Goal: Check status: Check status

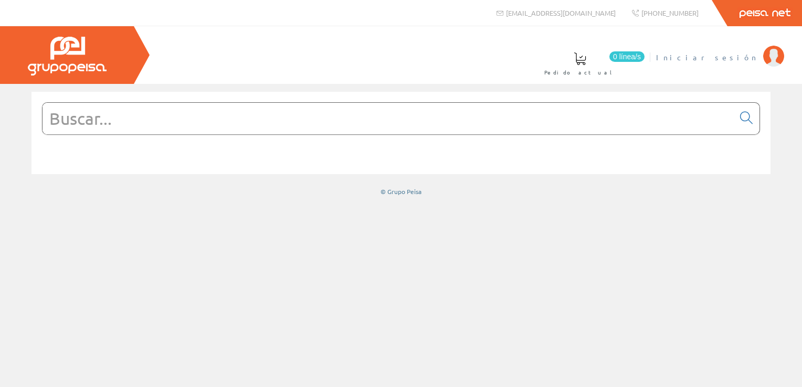
click at [729, 61] on span "Iniciar sesión" at bounding box center [707, 57] width 102 height 10
click at [736, 61] on span "[PERSON_NAME] [PERSON_NAME]" at bounding box center [710, 57] width 96 height 10
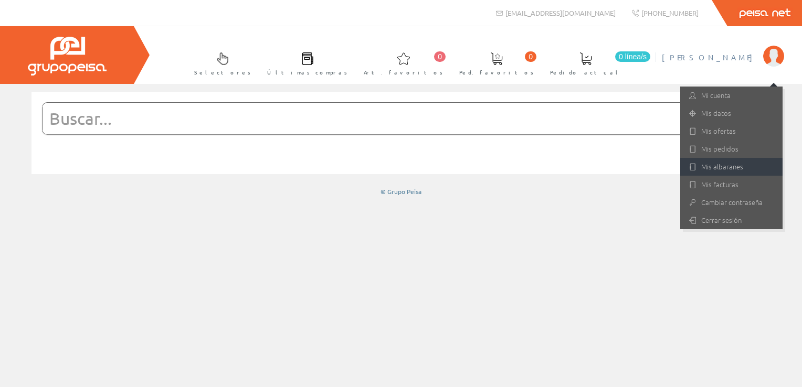
click at [726, 167] on link "Mis albaranes" at bounding box center [731, 167] width 102 height 18
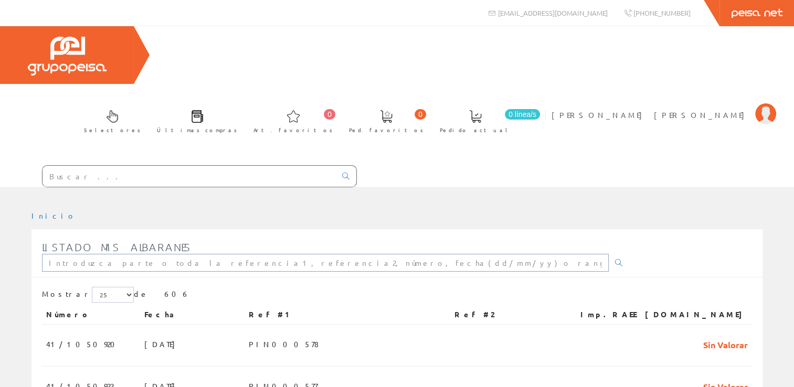
click at [104, 254] on input "text" at bounding box center [325, 263] width 567 height 18
paste input "PIN000469"
type input "PIN000469"
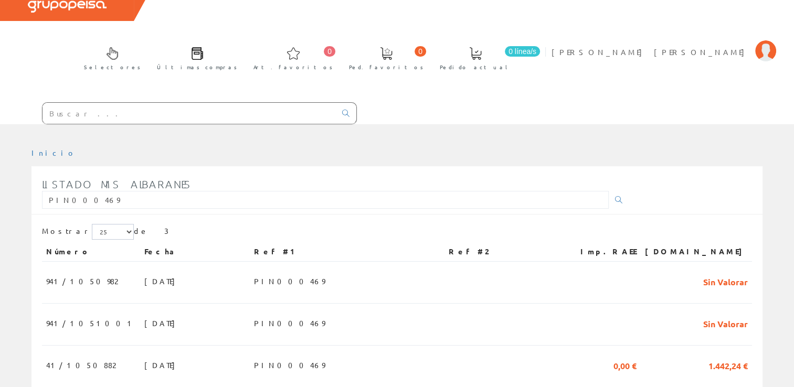
scroll to position [69, 0]
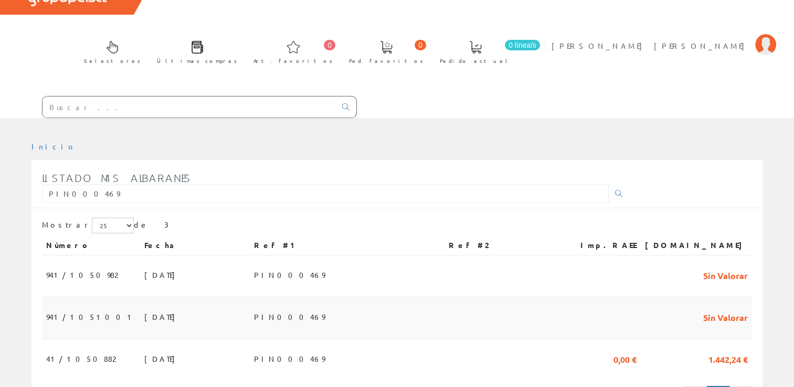
click at [302, 308] on span "PIN000469" at bounding box center [289, 317] width 71 height 18
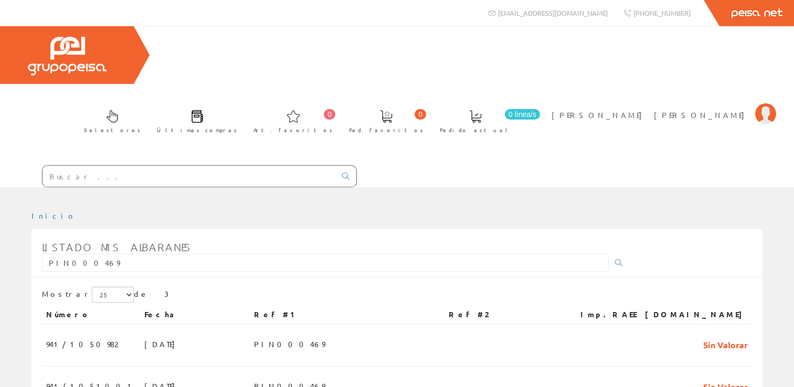
scroll to position [69, 0]
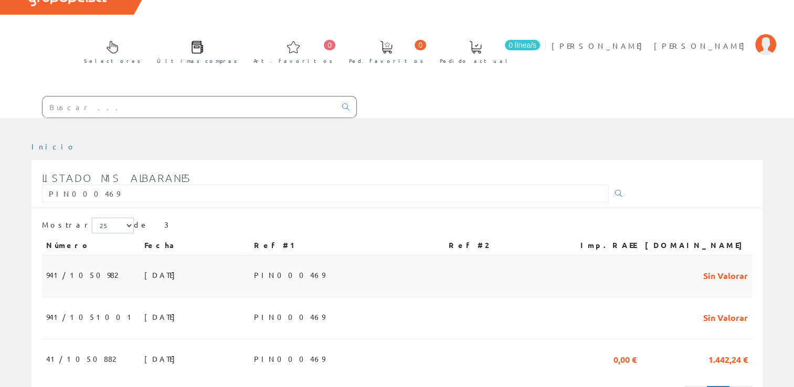
click at [175, 255] on td "[DATE]" at bounding box center [195, 276] width 110 height 42
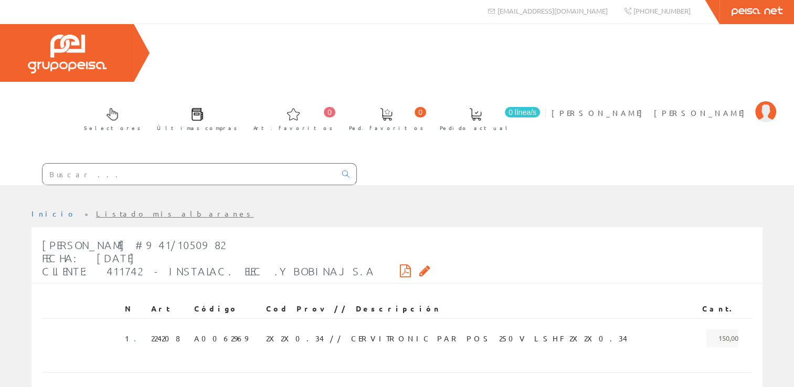
scroll to position [2, 0]
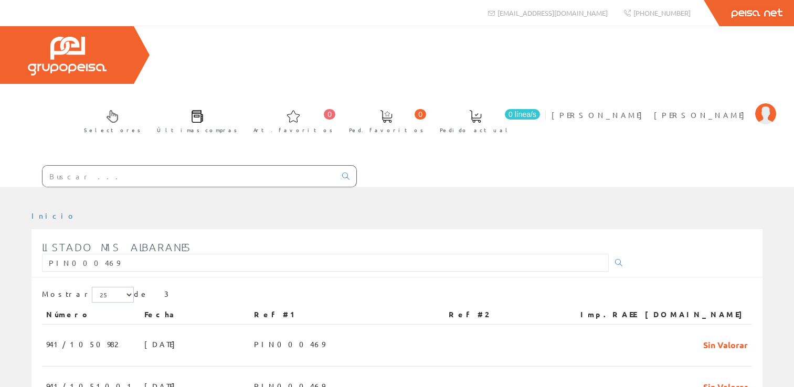
scroll to position [69, 0]
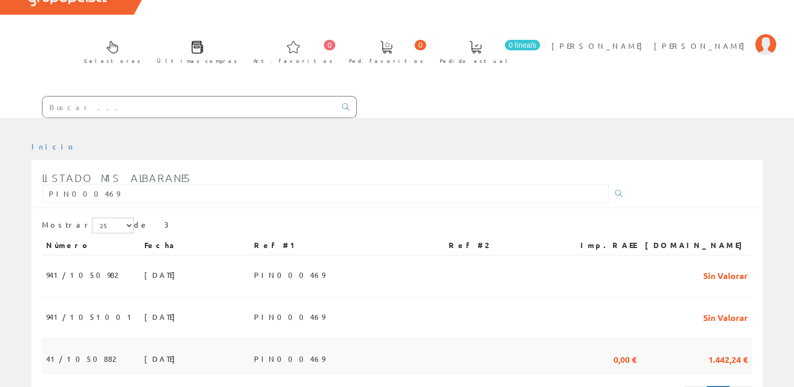
click at [250, 339] on td "15/07/2025" at bounding box center [195, 356] width 110 height 35
click at [526, 339] on td at bounding box center [503, 356] width 118 height 35
click at [722, 350] on span "1.442,24 €" at bounding box center [727, 359] width 39 height 18
click at [61, 350] on span "41/1050882" at bounding box center [80, 359] width 69 height 18
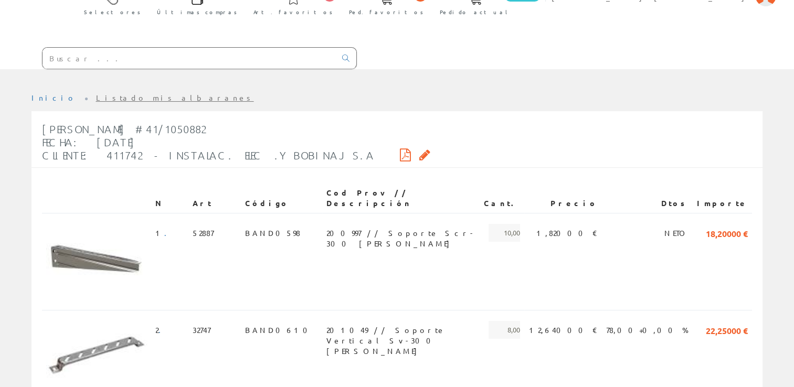
scroll to position [86, 0]
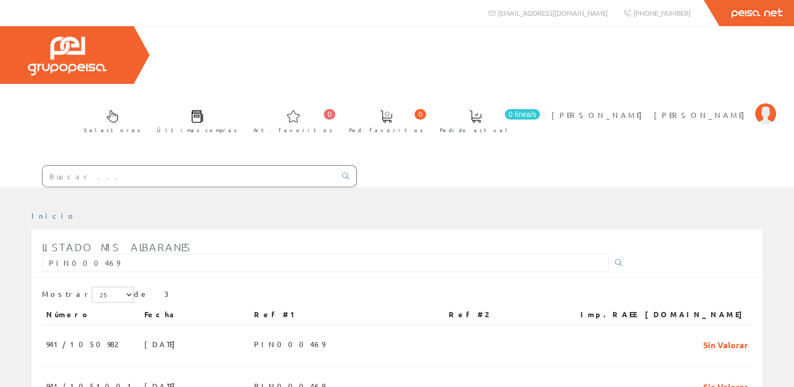
scroll to position [69, 0]
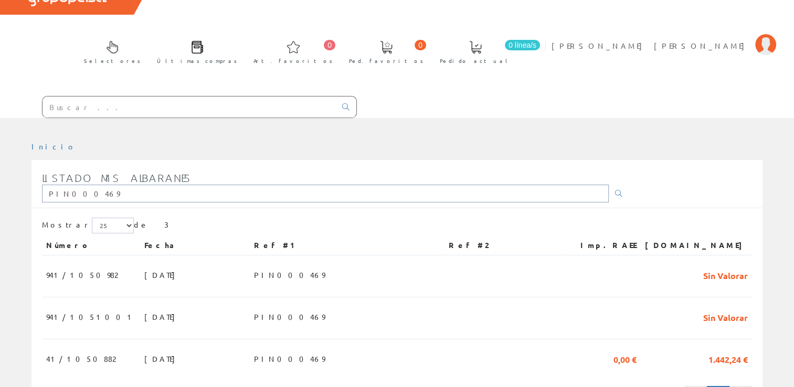
click at [190, 185] on input "PIN000469" at bounding box center [325, 194] width 567 height 18
drag, startPoint x: 185, startPoint y: 136, endPoint x: -2, endPoint y: 135, distance: 186.8
click at [0, 135] on html "[EMAIL_ADDRESS][DOMAIN_NAME] Peisa Net 0 0" at bounding box center [397, 124] width 794 height 387
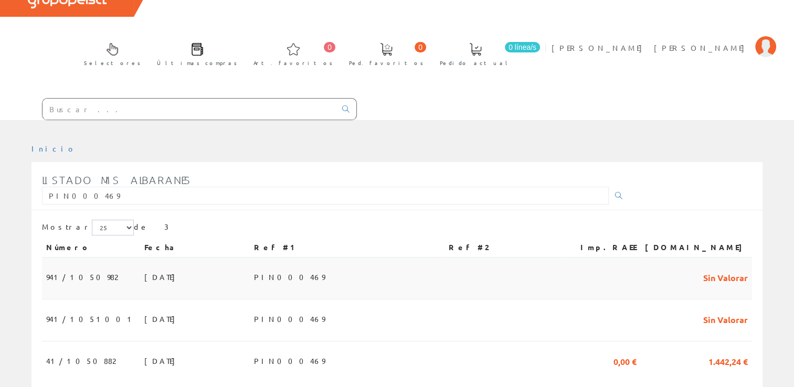
scroll to position [69, 0]
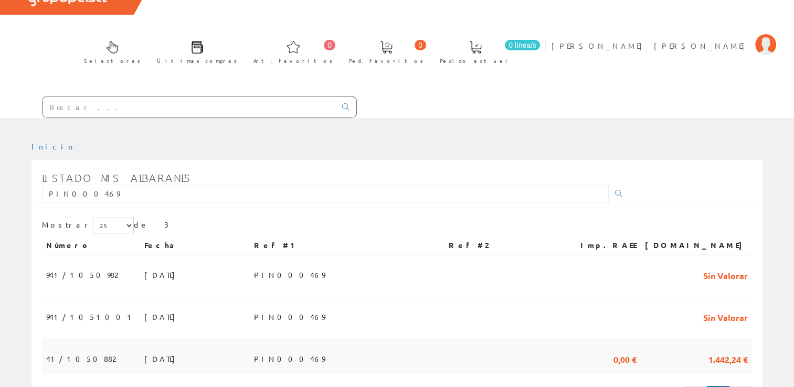
click at [161, 339] on td "15/07/2025" at bounding box center [195, 356] width 110 height 35
click at [641, 339] on td "0,00 €" at bounding box center [601, 356] width 79 height 35
click at [717, 350] on span "1.442,24 €" at bounding box center [727, 359] width 39 height 18
drag, startPoint x: 717, startPoint y: 302, endPoint x: 416, endPoint y: 196, distance: 319.2
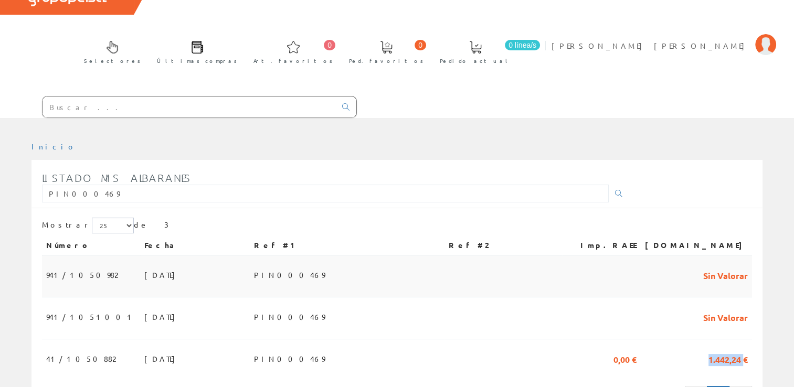
click at [717, 350] on span "1.442,24 €" at bounding box center [727, 359] width 39 height 18
click at [140, 339] on td "15/07/2025" at bounding box center [195, 356] width 110 height 35
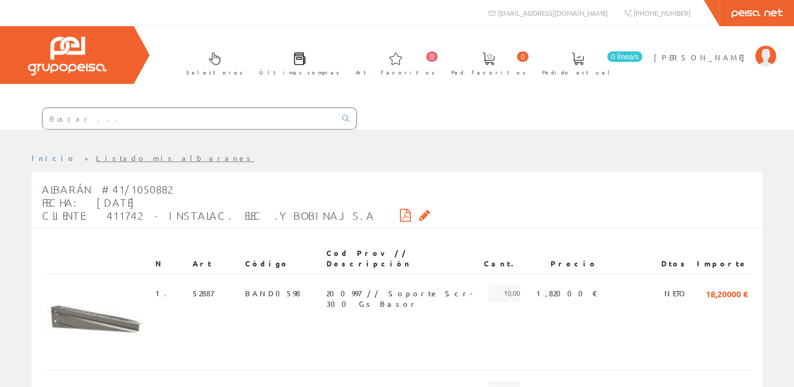
click at [400, 212] on icon at bounding box center [405, 214] width 11 height 7
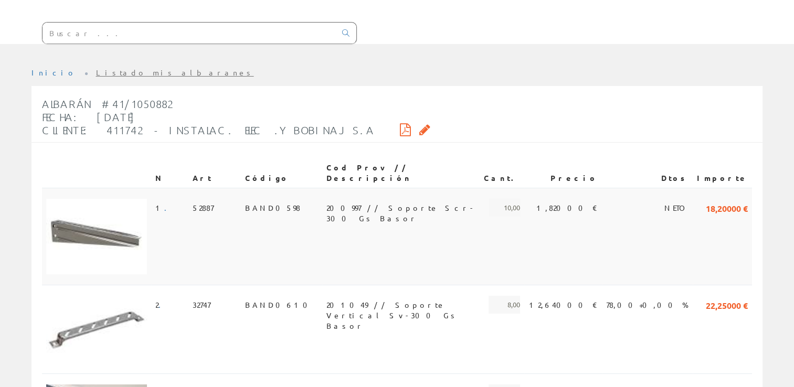
scroll to position [105, 0]
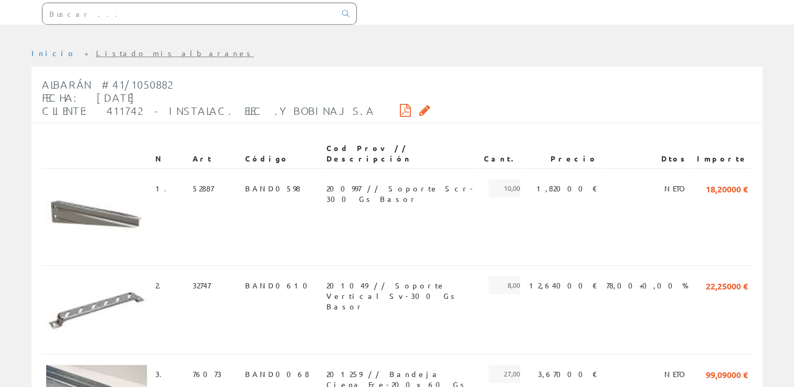
click at [419, 106] on icon at bounding box center [424, 109] width 11 height 7
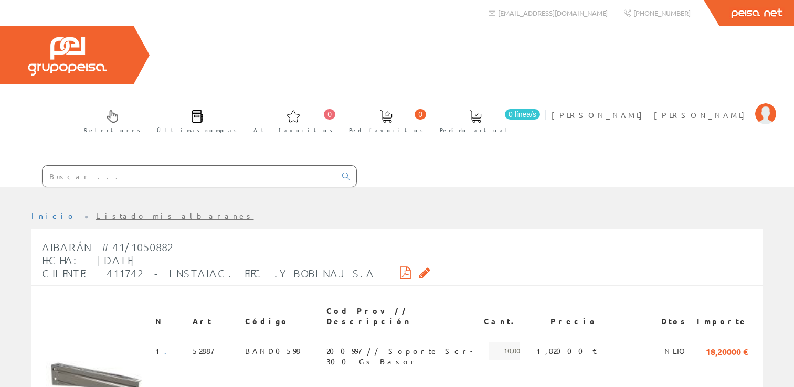
scroll to position [105, 0]
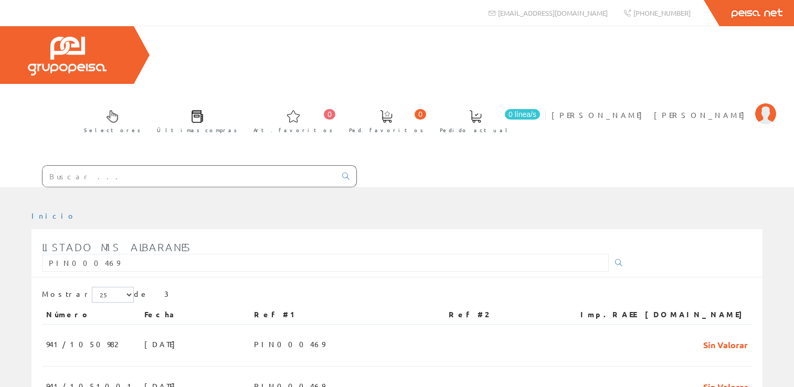
scroll to position [69, 0]
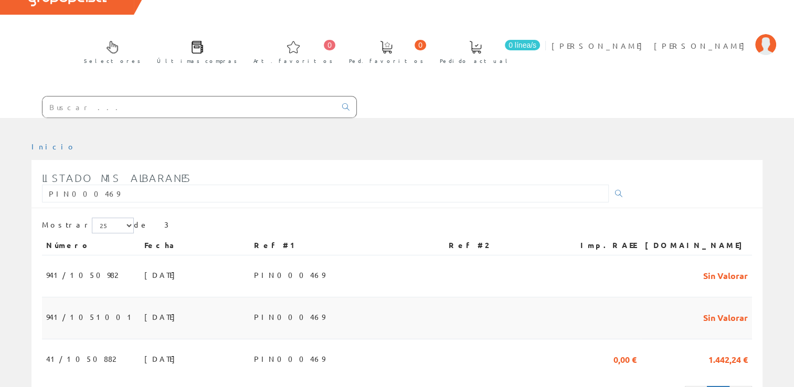
click at [144, 308] on span "[DATE]" at bounding box center [162, 317] width 36 height 18
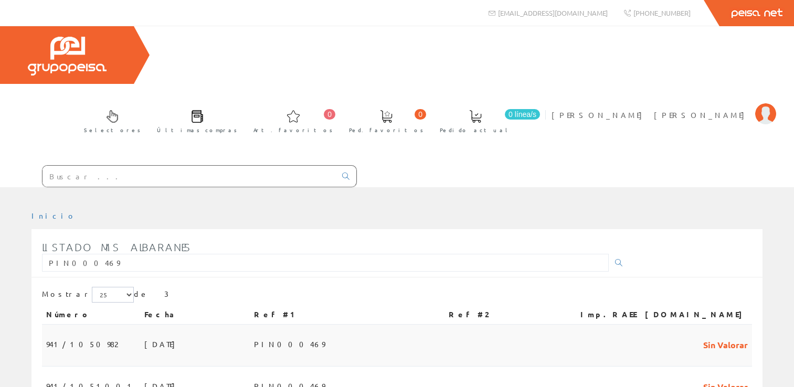
scroll to position [69, 0]
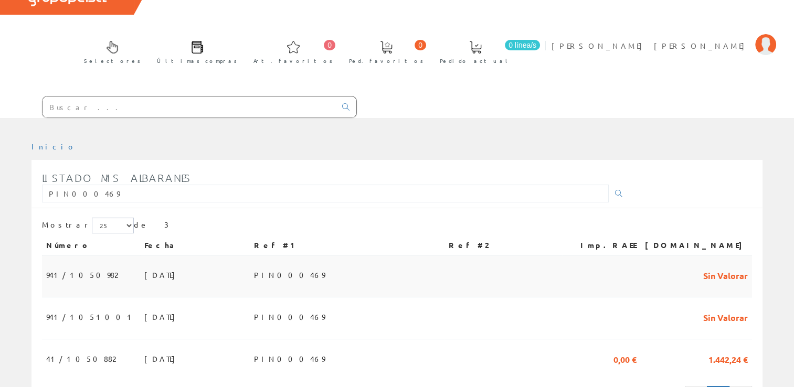
click at [144, 255] on td "[DATE]" at bounding box center [195, 276] width 110 height 42
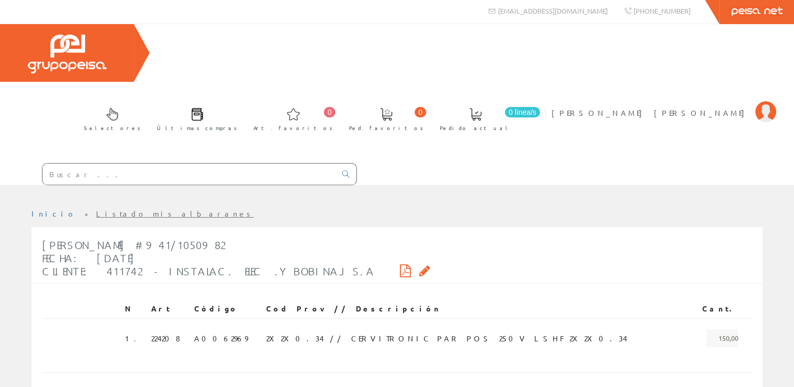
scroll to position [2, 0]
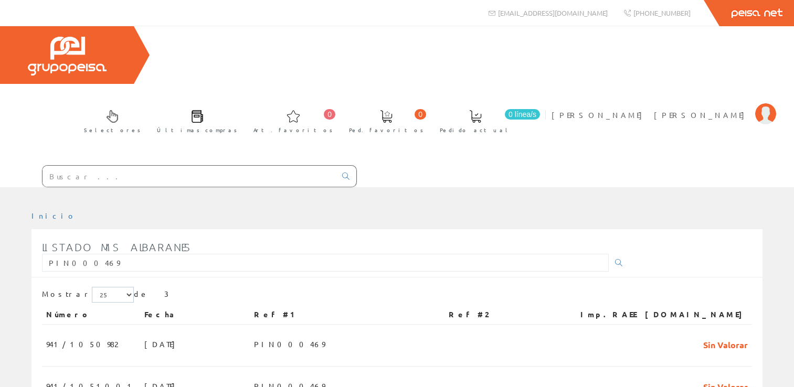
scroll to position [69, 0]
